Goal: Task Accomplishment & Management: Use online tool/utility

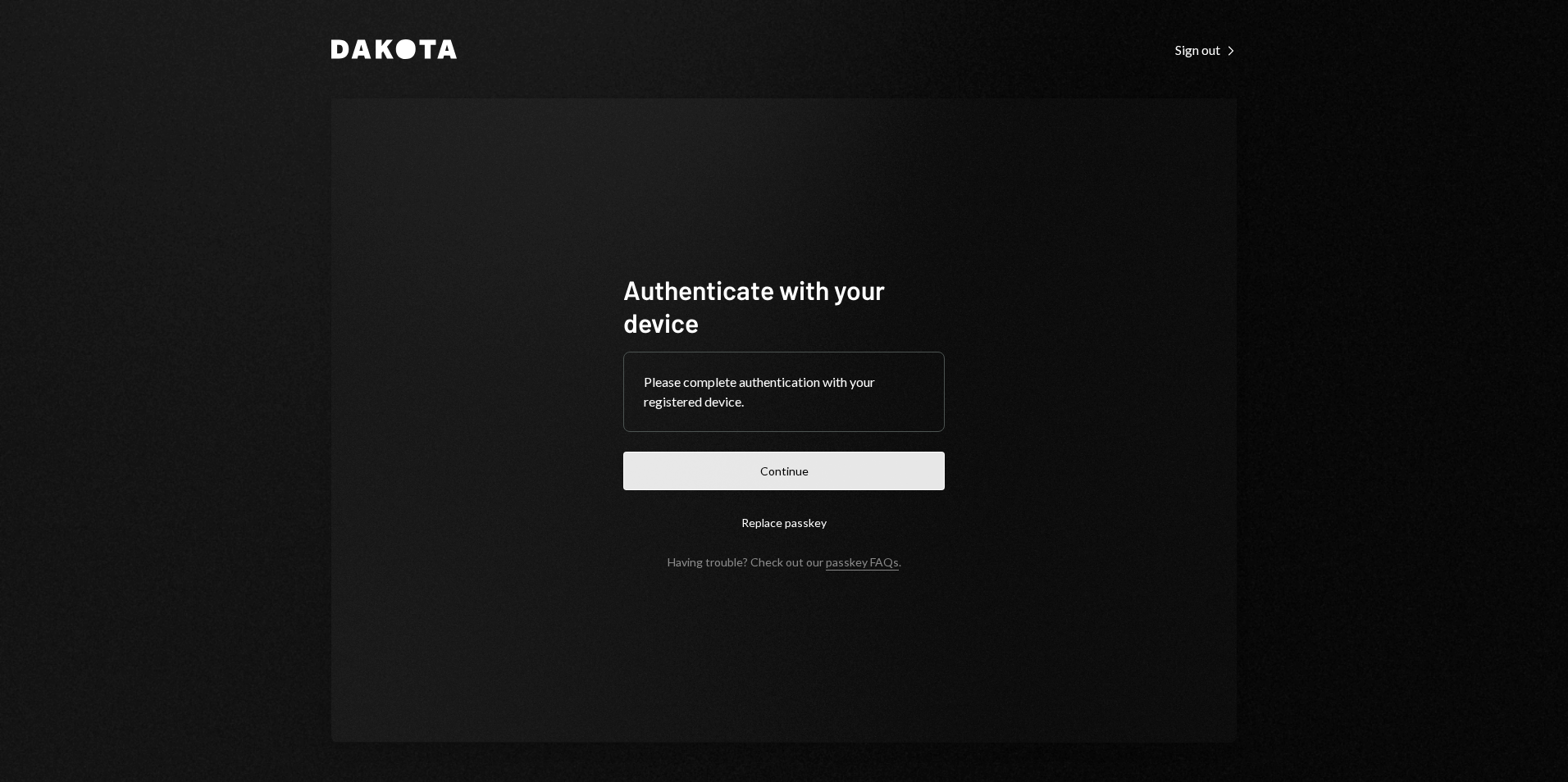
click at [800, 465] on button "Continue" at bounding box center [784, 471] width 322 height 39
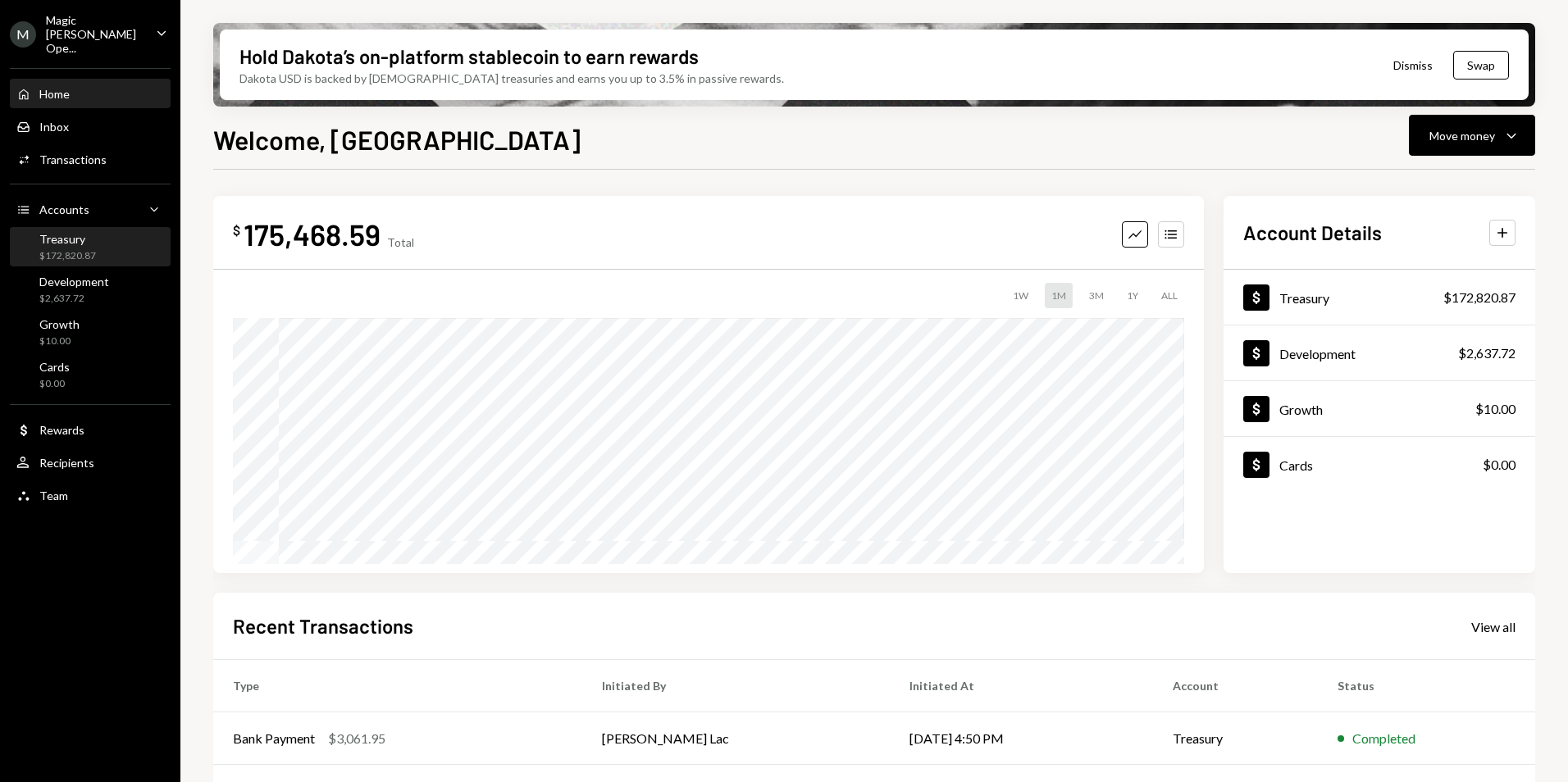
click at [92, 249] on div "$172,820.87" at bounding box center [68, 256] width 57 height 14
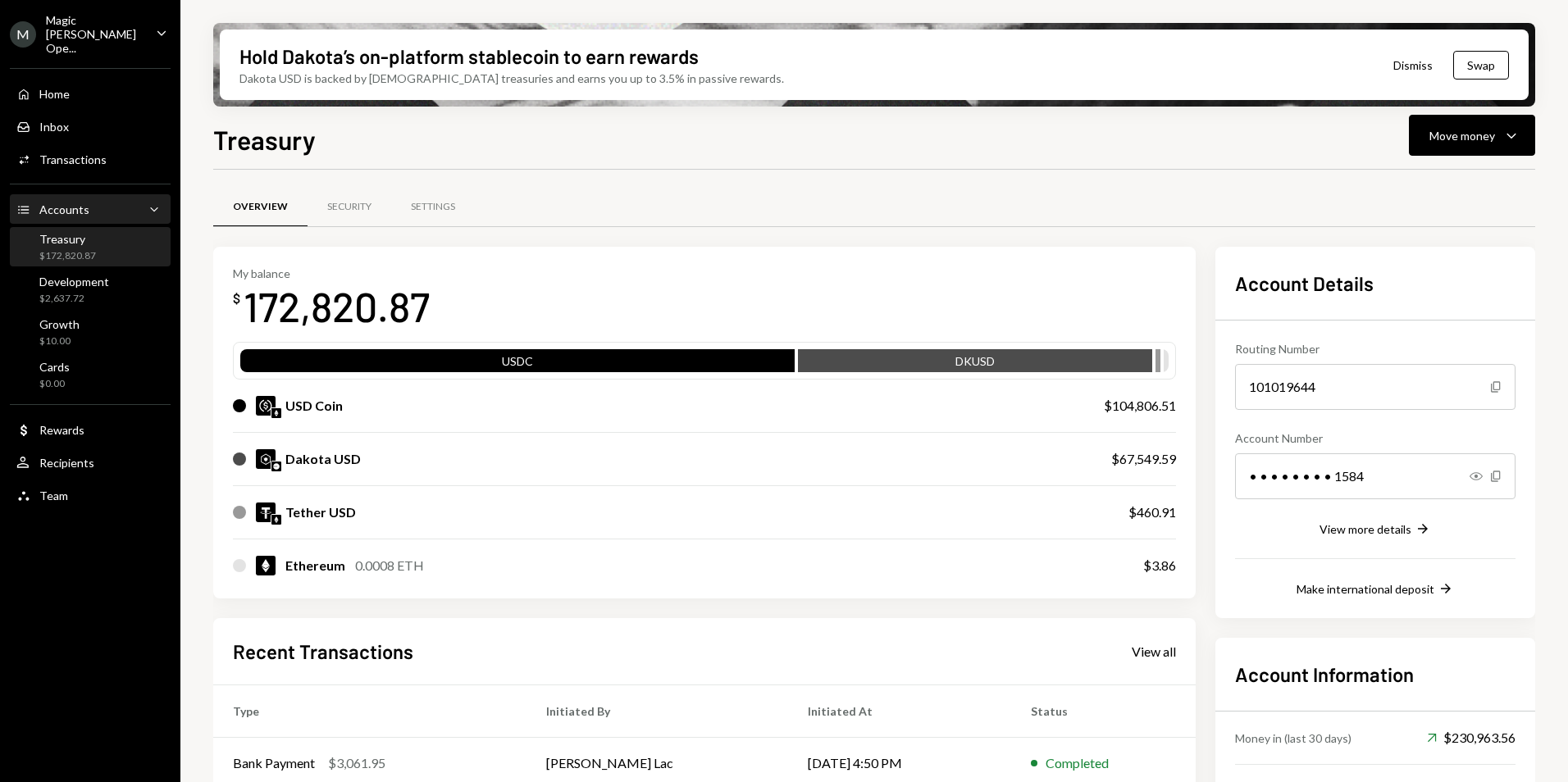
click at [127, 201] on div "Accounts Accounts Caret Down" at bounding box center [90, 209] width 148 height 18
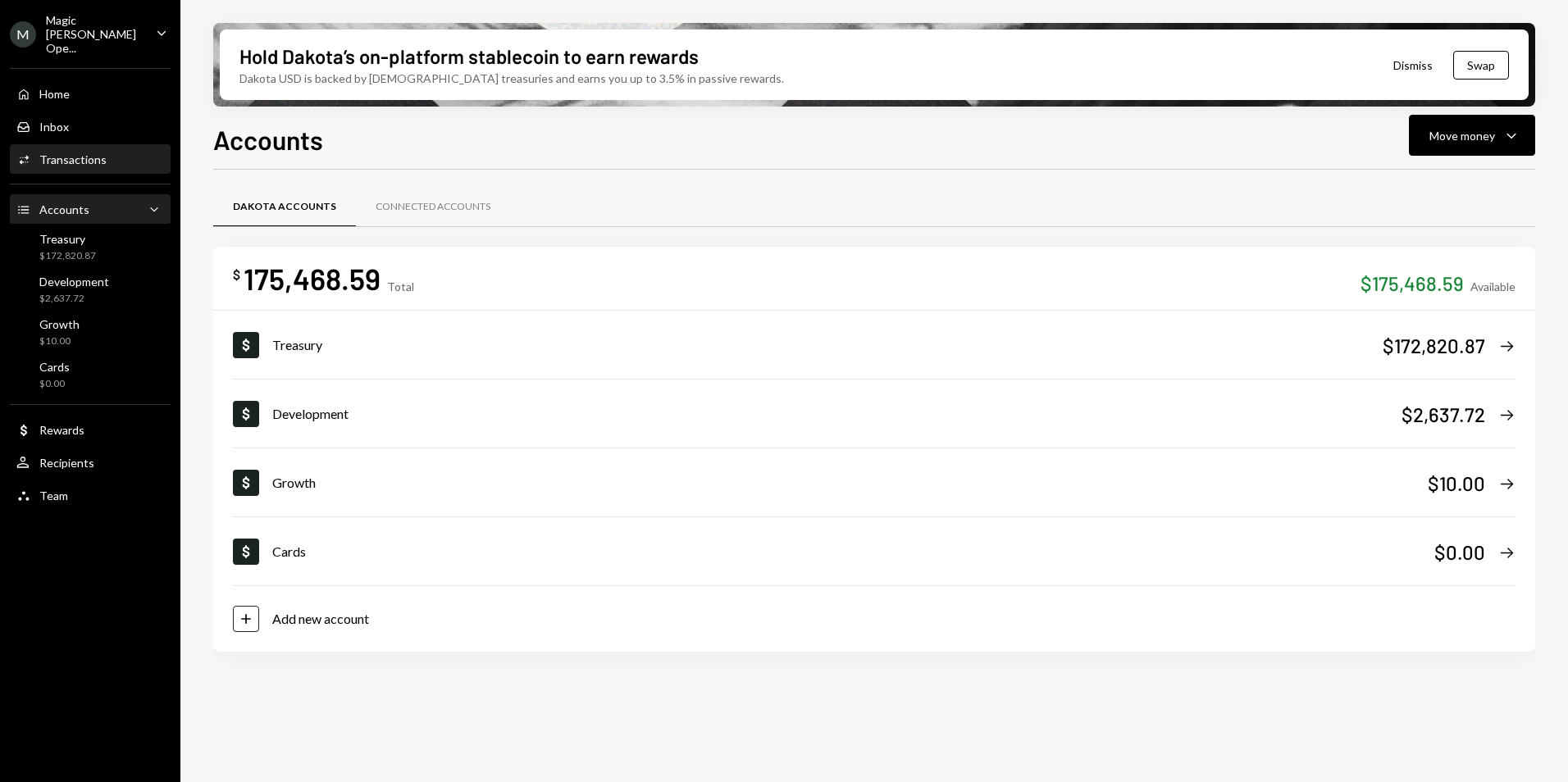
click at [111, 153] on div "Activities Transactions" at bounding box center [90, 160] width 148 height 14
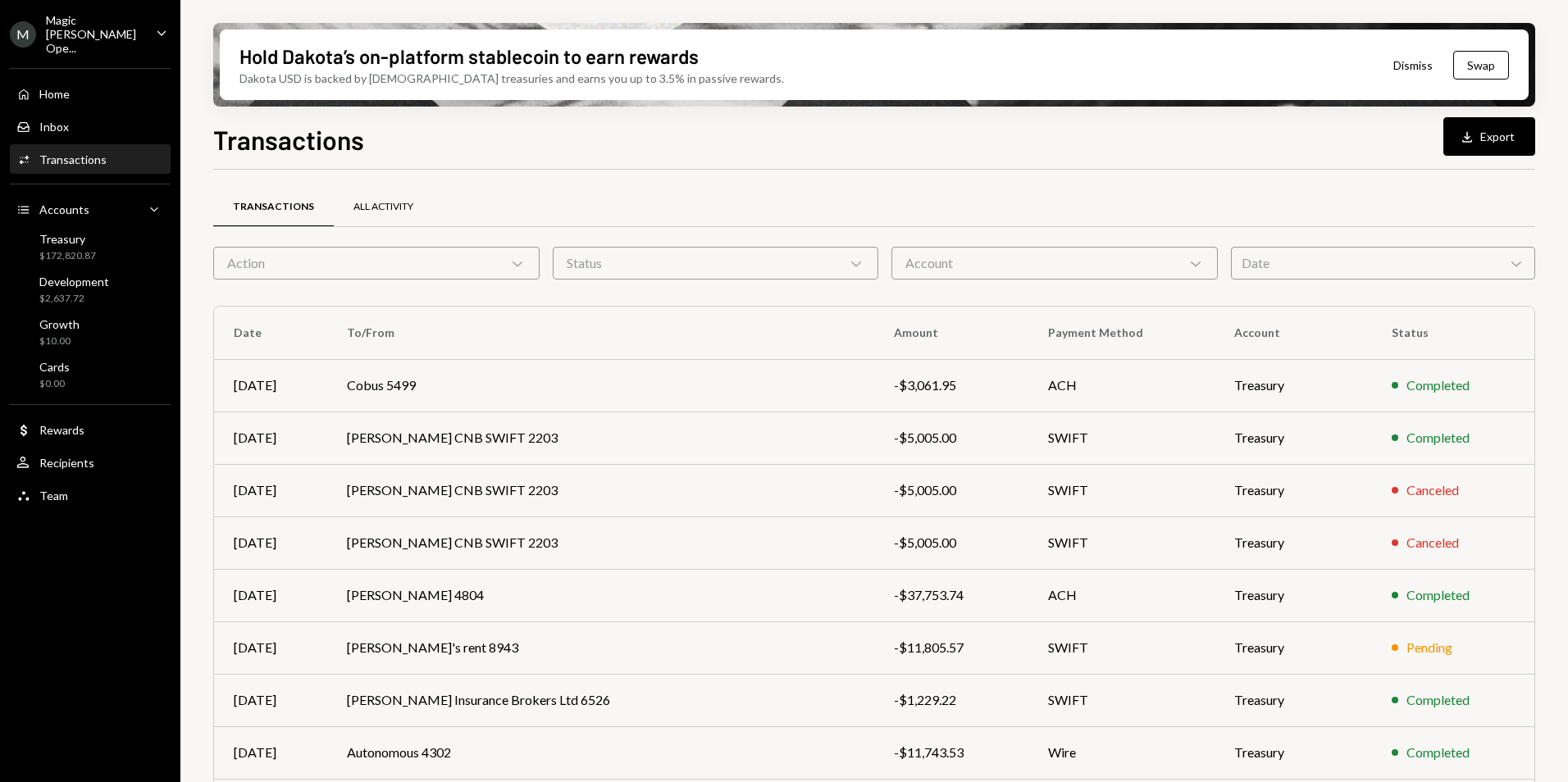
click at [385, 200] on div "All Activity" at bounding box center [383, 207] width 60 height 14
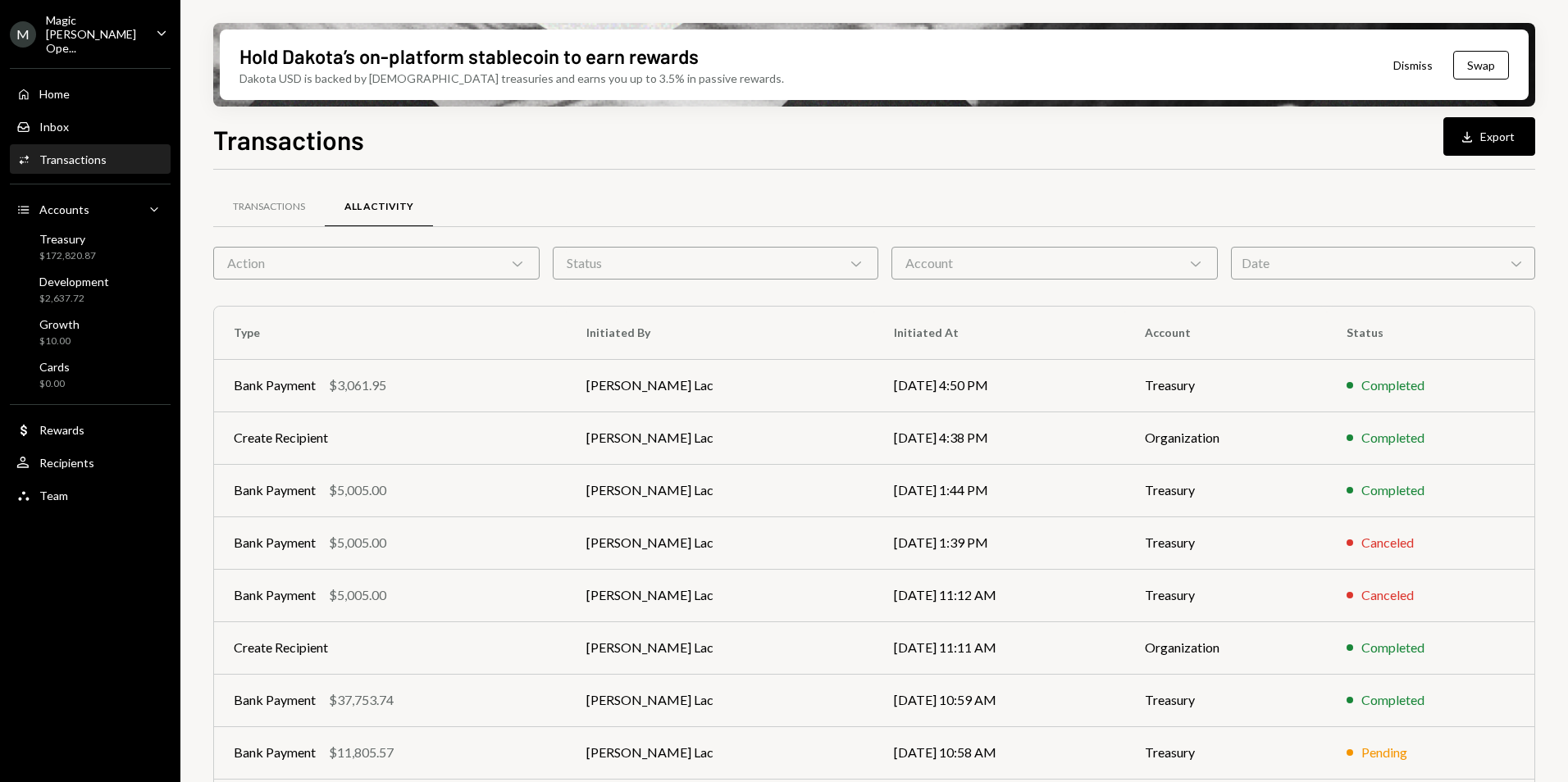
click at [1256, 269] on div "Date Chevron Down" at bounding box center [1383, 263] width 304 height 33
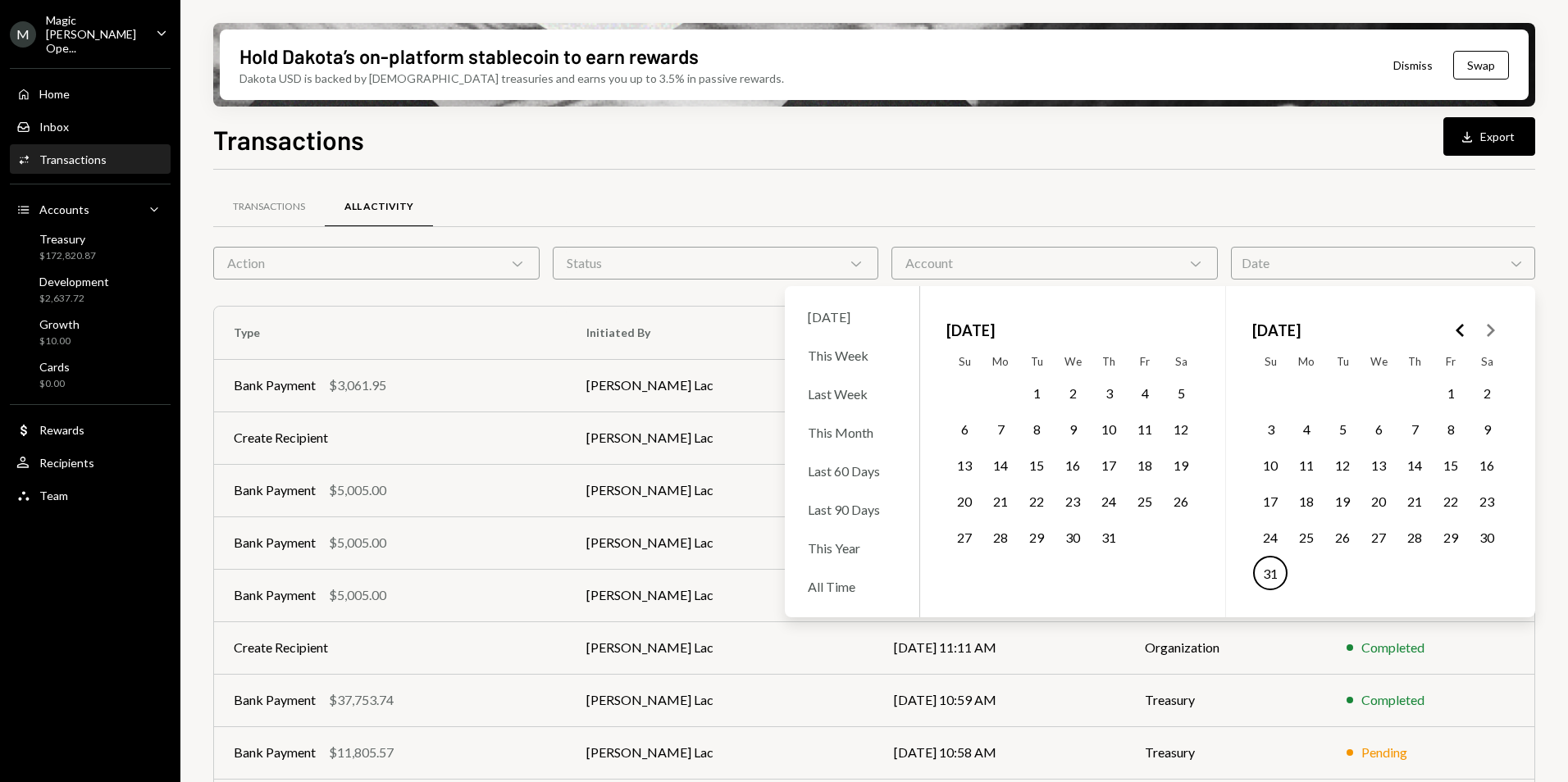
click at [1252, 154] on div "Transactions Download Export" at bounding box center [874, 138] width 1322 height 36
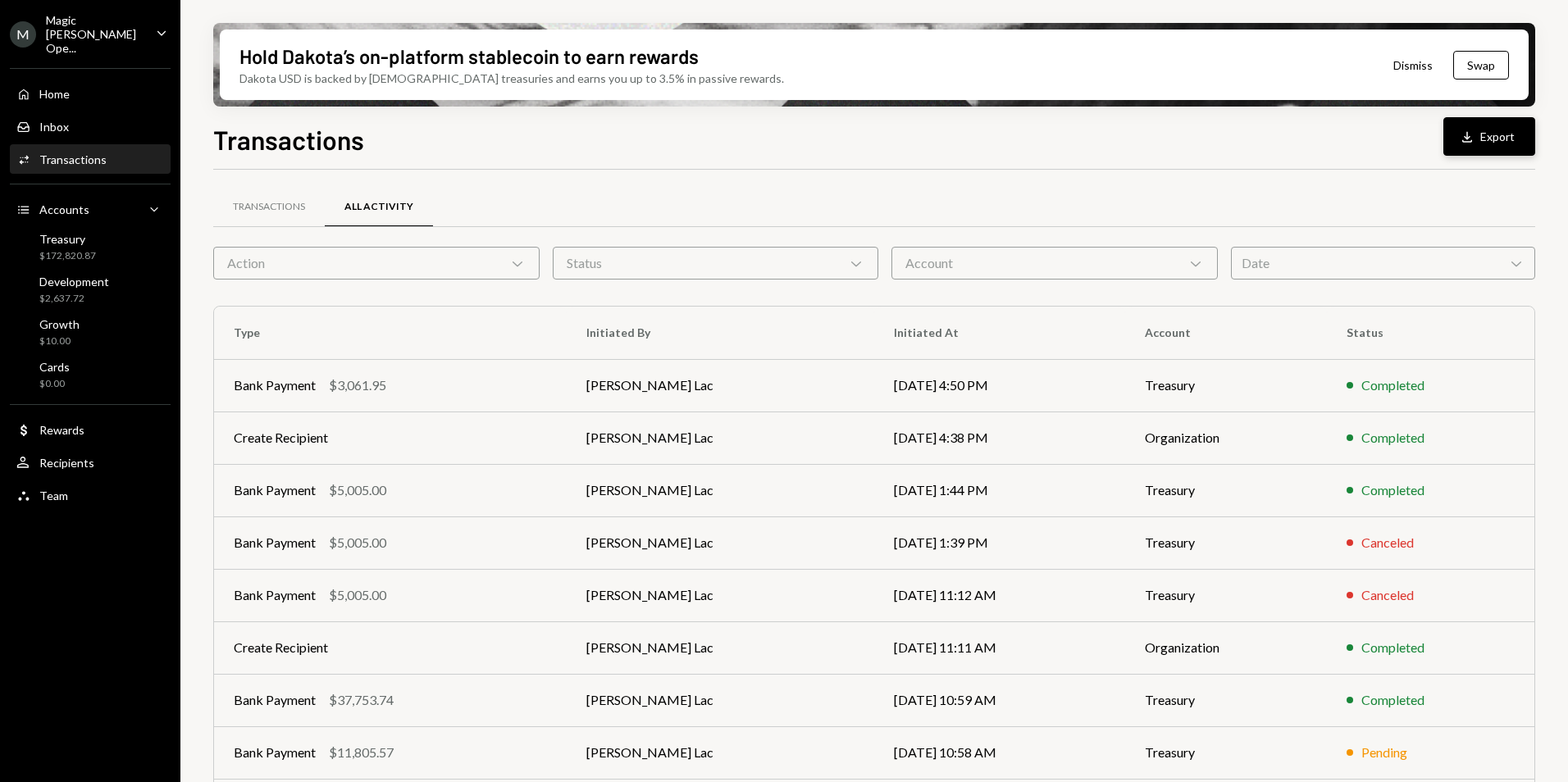
click at [1518, 132] on button "Download Export" at bounding box center [1489, 137] width 92 height 39
